Goal: Use online tool/utility: Utilize a website feature to perform a specific function

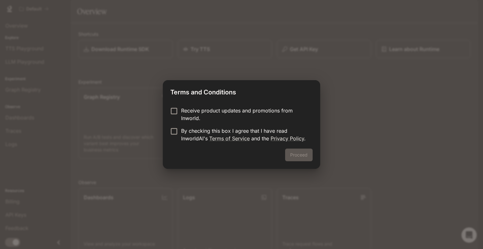
click at [181, 113] on p "Receive product updates and promotions from Inworld." at bounding box center [244, 114] width 127 height 15
click at [305, 154] on button "Proceed" at bounding box center [299, 154] width 28 height 13
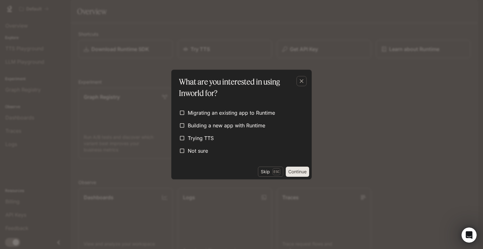
click at [210, 144] on div "Migrating an existing app to Runtime Building a new app with Runtime Trying TTS…" at bounding box center [242, 131] width 130 height 49
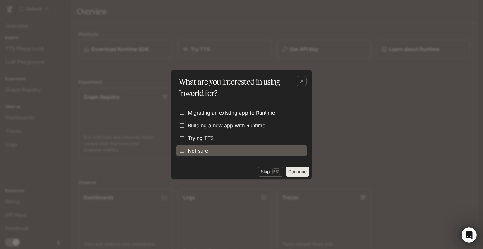
click at [210, 147] on label "Not sure" at bounding box center [242, 150] width 130 height 11
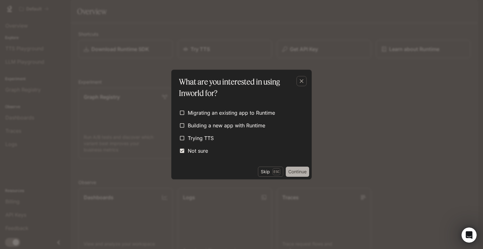
click at [301, 169] on button "Continue" at bounding box center [297, 171] width 23 height 10
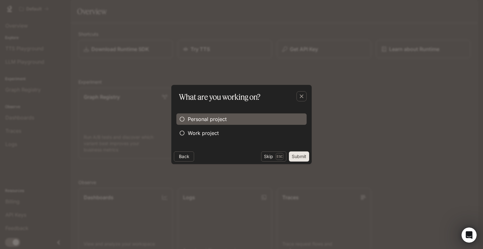
click at [224, 118] on span "Personal project" at bounding box center [207, 119] width 39 height 8
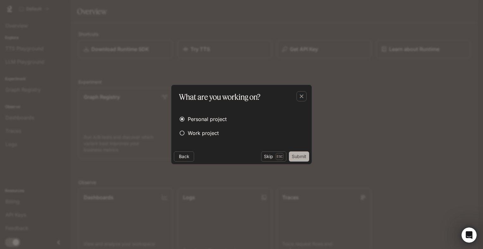
click at [301, 152] on button "Submit" at bounding box center [299, 156] width 20 height 10
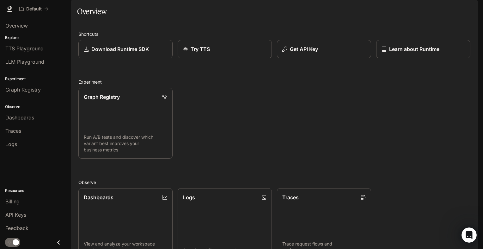
click at [471, 11] on img "button" at bounding box center [469, 8] width 9 height 9
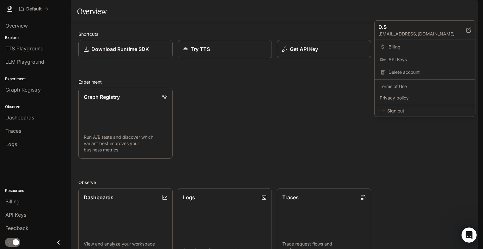
click at [316, 104] on div at bounding box center [241, 124] width 483 height 249
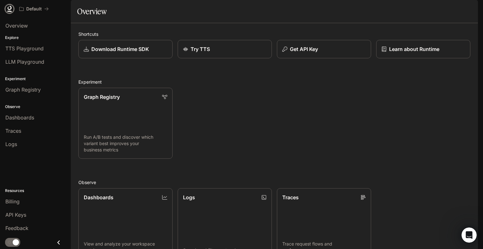
click at [9, 7] on icon at bounding box center [9, 9] width 6 height 6
click at [38, 48] on span "TTS Playground" at bounding box center [24, 49] width 38 height 8
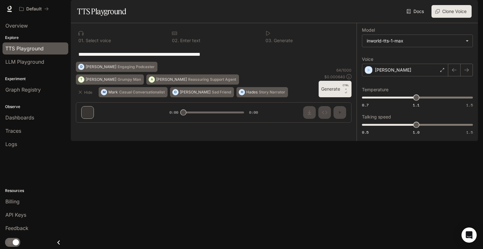
click at [266, 36] on icon at bounding box center [268, 33] width 5 height 5
drag, startPoint x: 183, startPoint y: 230, endPoint x: 198, endPoint y: 229, distance: 15.9
click at [198, 128] on div "**********" at bounding box center [214, 75] width 286 height 104
click at [34, 58] on span "LLM Playground" at bounding box center [24, 62] width 39 height 8
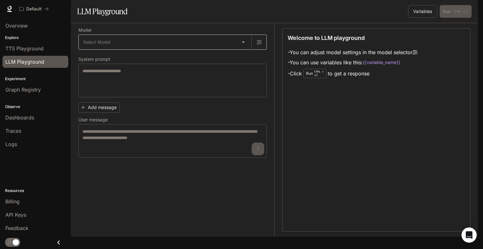
click at [181, 53] on body "Skip to main content Default Runtime Runtime Documentation Documentation Portal…" at bounding box center [241, 124] width 483 height 249
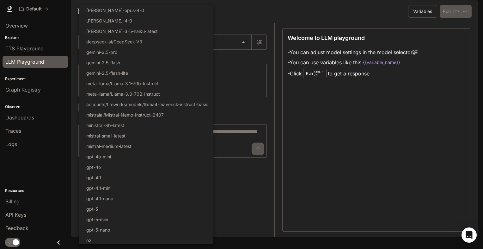
click at [290, 31] on div at bounding box center [241, 124] width 483 height 249
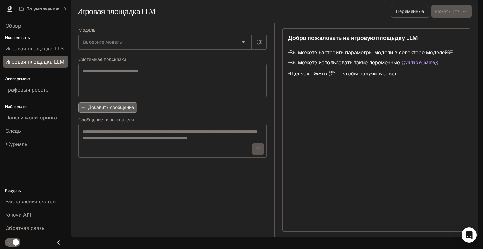
click at [120, 111] on font "Добавить сообщение" at bounding box center [111, 107] width 46 height 8
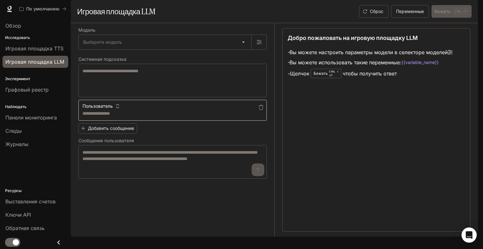
click at [128, 116] on textarea at bounding box center [173, 113] width 180 height 6
click at [249, 121] on div "Пользователь * ​" at bounding box center [172, 110] width 189 height 21
click at [261, 112] on button "button" at bounding box center [261, 107] width 10 height 10
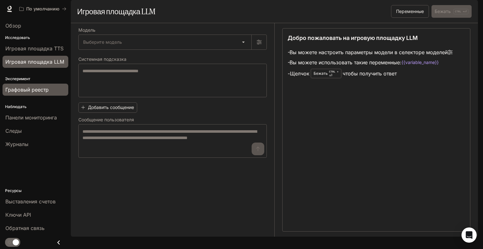
click at [18, 88] on span "Графовый реестр" at bounding box center [26, 90] width 43 height 8
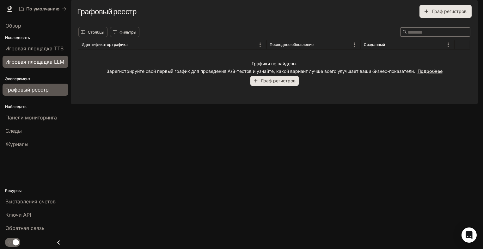
click at [26, 66] on link "Игровая площадка LLM" at bounding box center [36, 62] width 66 height 12
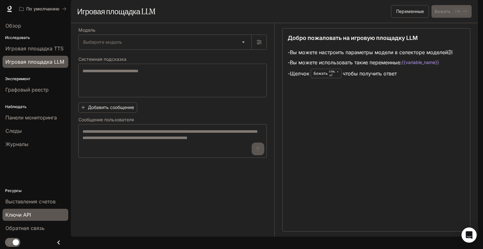
click at [42, 215] on div "Ключи API" at bounding box center [35, 215] width 60 height 8
